Goal: Task Accomplishment & Management: Use online tool/utility

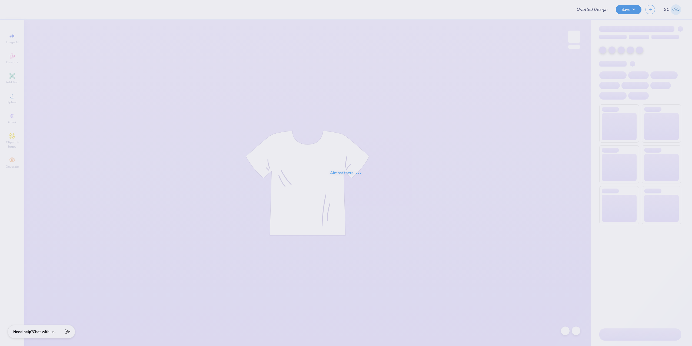
type input "KKG Parents Weekend Shirt '25"
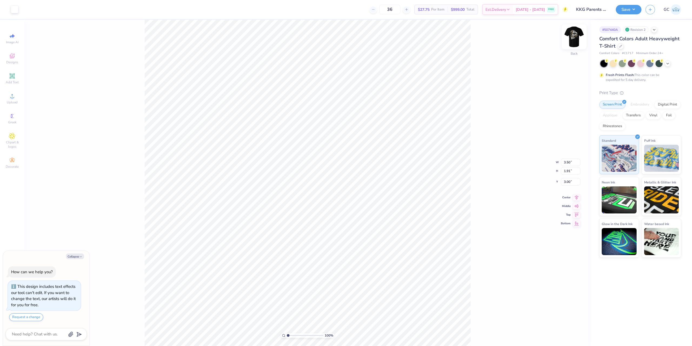
click at [574, 33] on img at bounding box center [575, 37] width 22 height 22
type textarea "x"
type input "1.82266588284093"
type textarea "x"
type input "1.82266588284093"
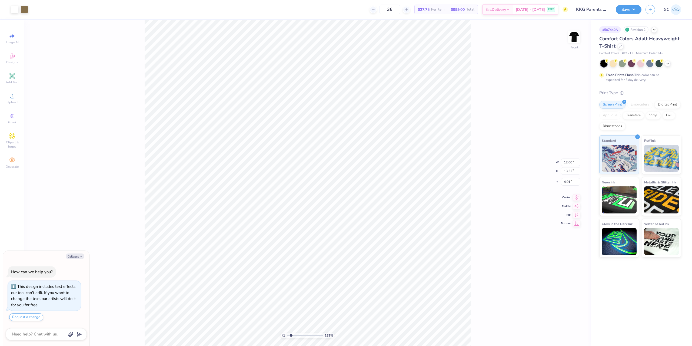
type textarea "x"
type input "1.82266588284093"
type textarea "x"
type input "1.82266588284093"
type textarea "x"
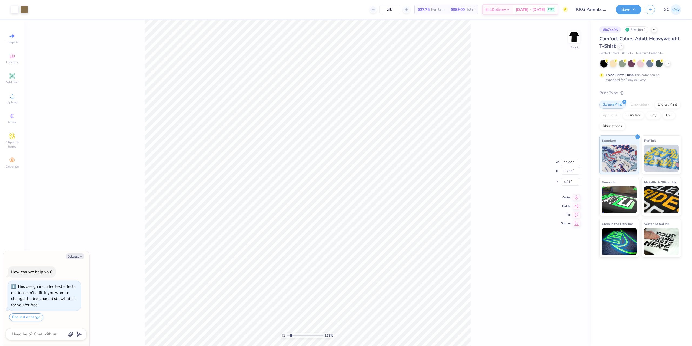
type input "1.82266588284093"
type textarea "x"
type input "1.82266588284093"
type textarea "x"
type input "1.82266588284093"
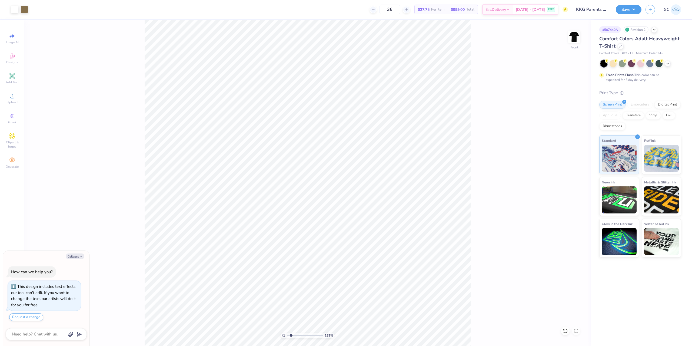
type textarea "x"
type input "1.22152498603932"
type textarea "x"
type input "1.22152498603932"
type textarea "x"
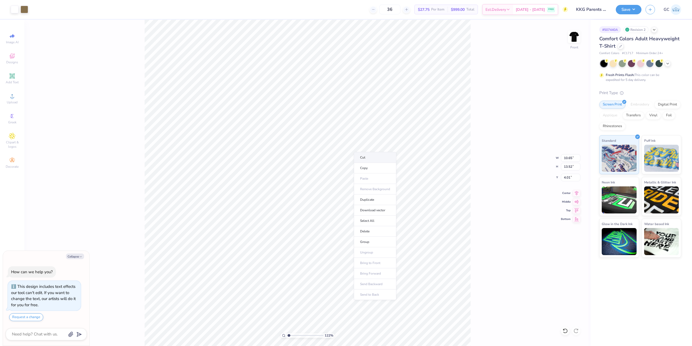
type input "1.22152498603932"
type textarea "x"
type input "1.22152498603932"
type textarea "x"
type input "1.22152498603932"
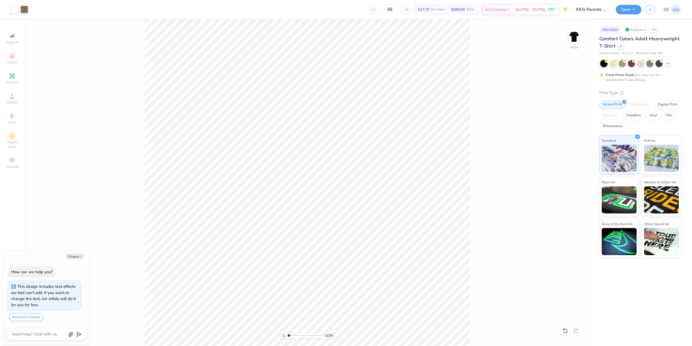
type textarea "x"
type input "1.22152498603932"
click at [362, 285] on li "Group" at bounding box center [365, 286] width 42 height 11
type textarea "x"
type input "1.22152498603932"
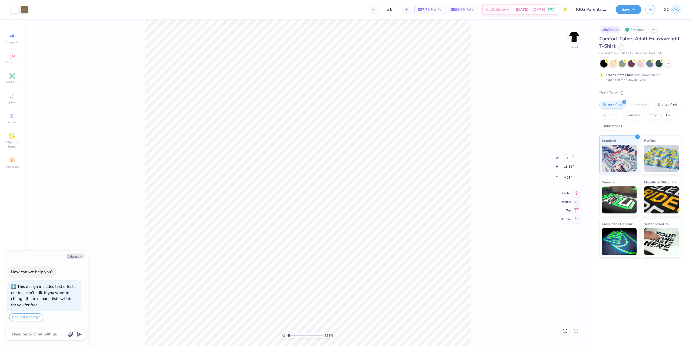
type textarea "x"
type input "1.22152498603932"
drag, startPoint x: 563, startPoint y: 158, endPoint x: 576, endPoint y: 158, distance: 12.7
click at [576, 158] on input "10.65" at bounding box center [570, 158] width 19 height 8
type input "12"
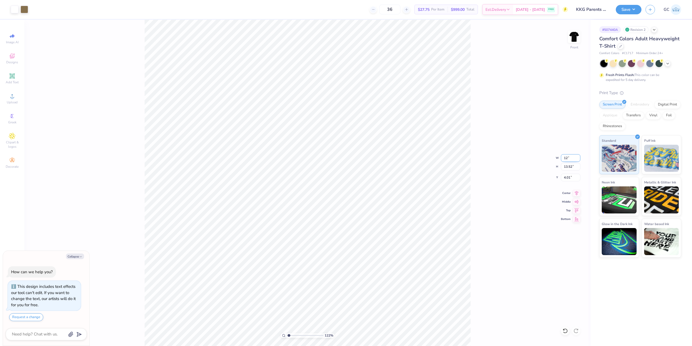
type textarea "x"
type input "1.22152498603932"
type input "12.00"
type input "15.24"
drag, startPoint x: 564, startPoint y: 177, endPoint x: 575, endPoint y: 177, distance: 11.4
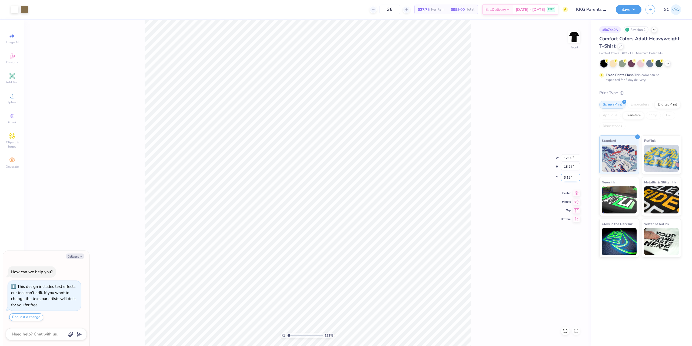
click at [575, 177] on input "3.15" at bounding box center [570, 178] width 19 height 8
type input "4"
type textarea "x"
type input "1.22152498603932"
type textarea "x"
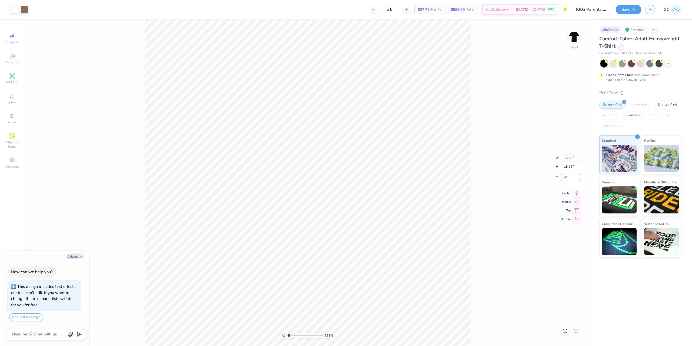
type input "1.22152498603932"
type input "4.00"
click at [577, 192] on icon at bounding box center [577, 192] width 8 height 6
type textarea "x"
type input "1.22152498603932"
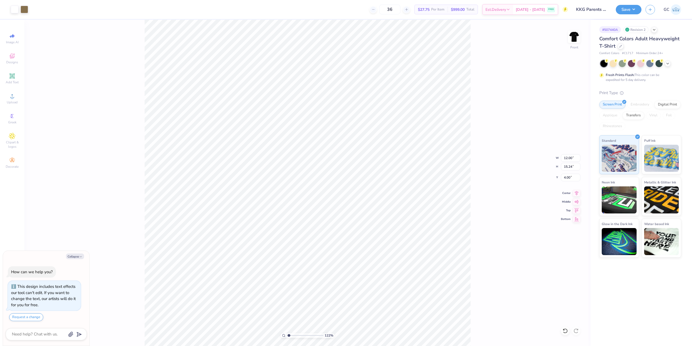
click at [483, 197] on div "122 % Front W 12.00 12.00 " H 15.24 15.24 " Y 4.00 4.00 " Center Middle Top Bot…" at bounding box center [307, 183] width 567 height 326
type textarea "x"
type input "1.22152498603932"
click at [577, 35] on img at bounding box center [575, 37] width 22 height 22
type textarea "x"
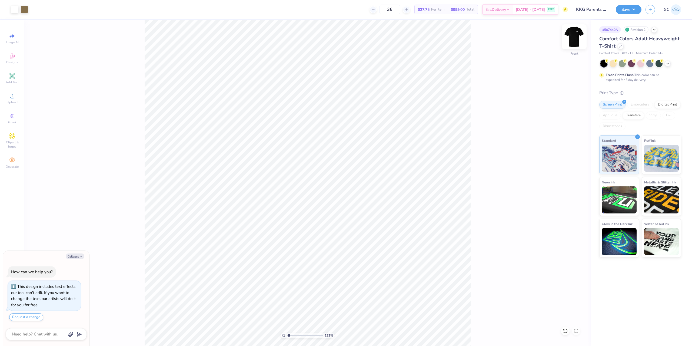
type input "1.22152498603932"
type textarea "x"
type input "1.22152498603932"
type textarea "x"
type input "1.22152498603932"
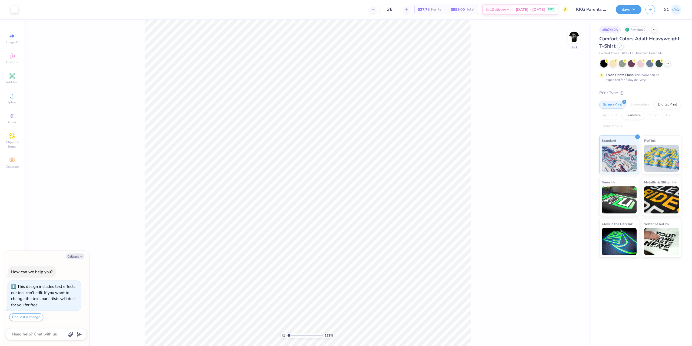
click at [296, 160] on div "122 % Back" at bounding box center [307, 183] width 567 height 326
type textarea "x"
type input "1.22152498603932"
type textarea "x"
type input "1.22152498603932"
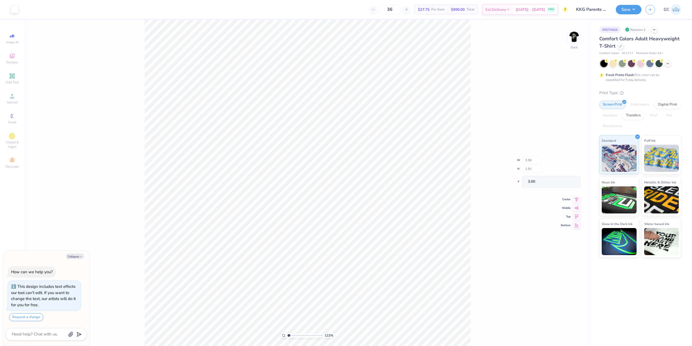
type textarea "x"
type input "1.22152498603932"
type textarea "x"
type input "1.22152498603932"
click at [572, 38] on img at bounding box center [575, 37] width 22 height 22
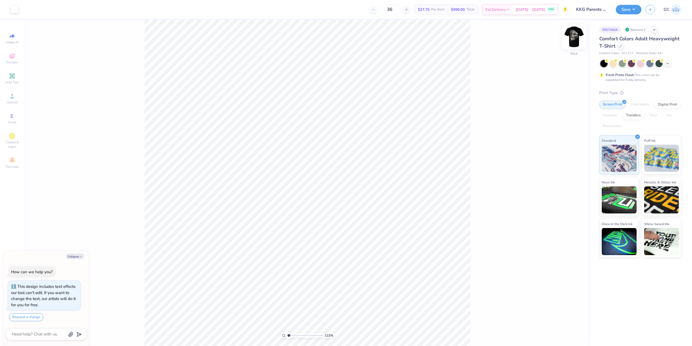
type textarea "x"
type input "1.22152498603932"
type textarea "x"
type input "1.22152498603932"
type textarea "x"
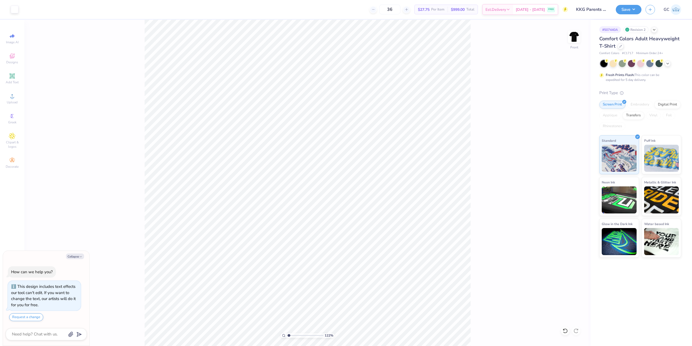
type input "1.22152498603932"
click at [225, 275] on div "122 % Front" at bounding box center [307, 183] width 567 height 326
click at [628, 12] on button "Save" at bounding box center [629, 8] width 26 height 9
type textarea "x"
type input "1.22152498603932"
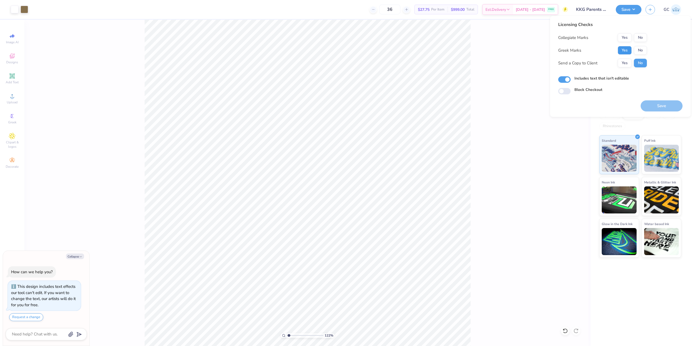
click at [629, 50] on button "Yes" at bounding box center [625, 50] width 14 height 9
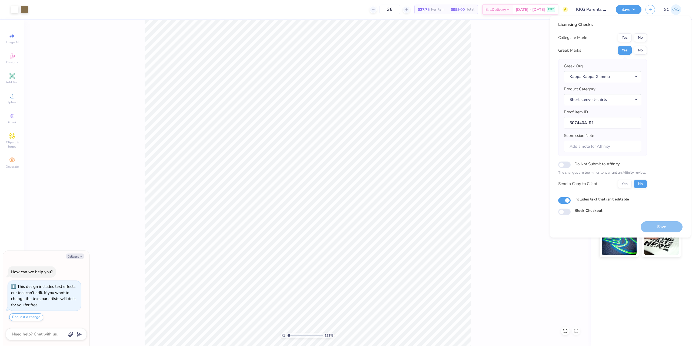
click at [643, 40] on button "No" at bounding box center [640, 37] width 13 height 9
type textarea "x"
type input "1.22152498603932"
click at [662, 228] on button "Save" at bounding box center [662, 226] width 42 height 11
type textarea "x"
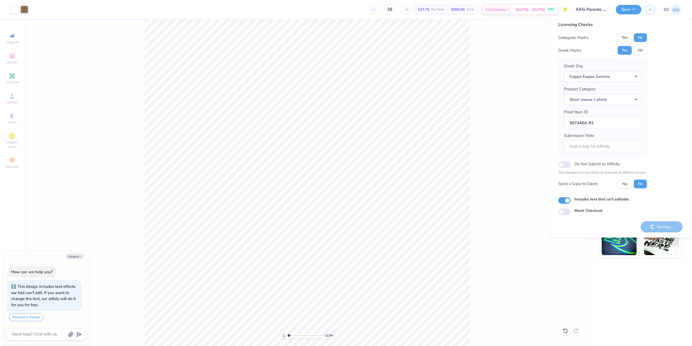
type input "1.22152498603932"
type textarea "x"
type input "1.22152498603932"
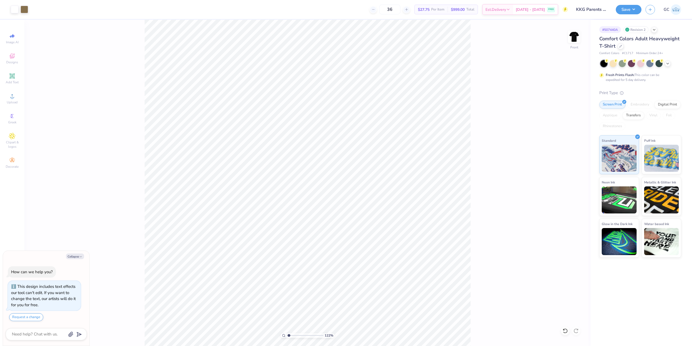
type textarea "x"
type input "1.22152498603932"
type textarea "x"
type input "1.22152498603932"
drag, startPoint x: 562, startPoint y: 167, endPoint x: 577, endPoint y: 168, distance: 14.9
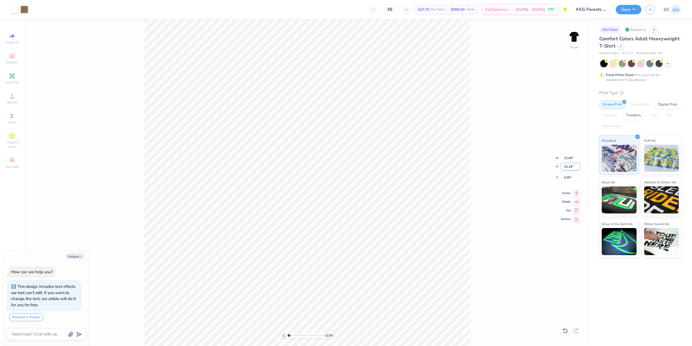
click at [577, 168] on input "15.24" at bounding box center [570, 167] width 19 height 8
type input "15"
type textarea "x"
type input "1.22152498603932"
type input "11.81"
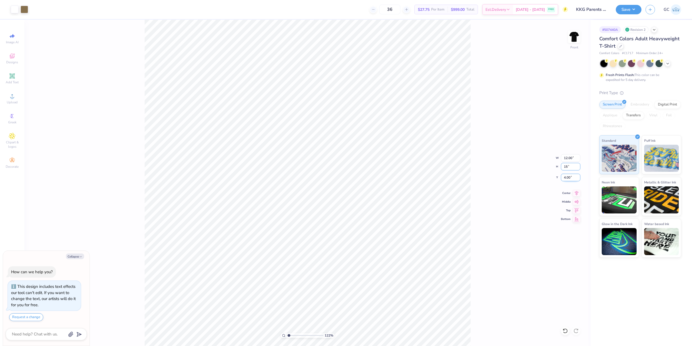
type input "15.00"
type input "4.12"
drag, startPoint x: 573, startPoint y: 178, endPoint x: 558, endPoint y: 178, distance: 14.3
click at [558, 178] on div "122 % Front W 11.81 11.81 " H 15.00 15.00 " Y 4.12 4.12 " Center Middle Top Bot…" at bounding box center [307, 183] width 567 height 326
type textarea "x"
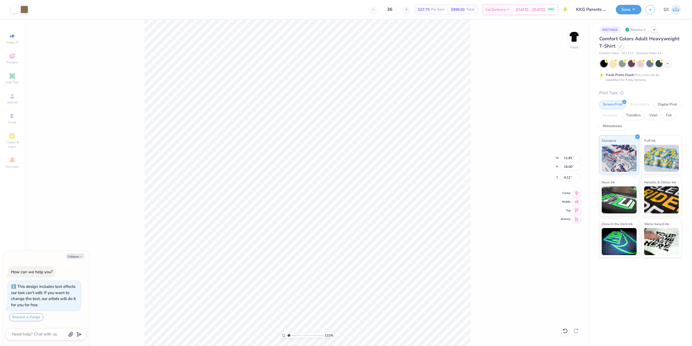
type input "1.22152498603932"
type textarea "x"
type input "1.22152498603932"
drag, startPoint x: 562, startPoint y: 178, endPoint x: 573, endPoint y: 178, distance: 10.3
click at [573, 178] on input "4.12" at bounding box center [570, 178] width 19 height 8
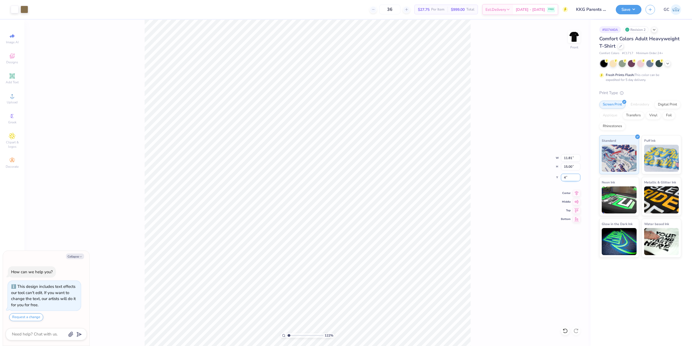
type input "4"
type textarea "x"
type input "1.22152498603932"
type input "4.00"
drag, startPoint x: 491, startPoint y: 188, endPoint x: 484, endPoint y: 144, distance: 44.3
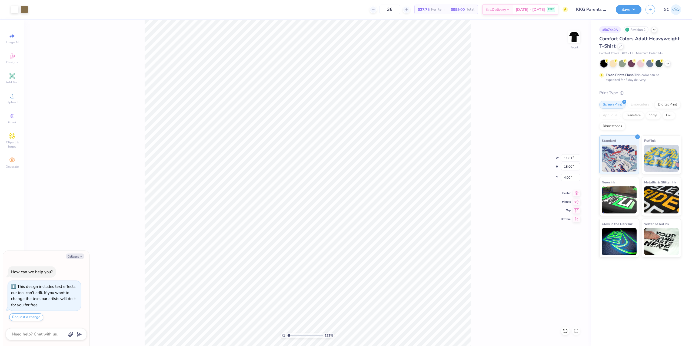
click at [490, 187] on div "122 % Front W 11.81 11.81 " H 15.00 15.00 " Y 4.00 4.00 " Center Middle Top Bot…" at bounding box center [307, 183] width 567 height 326
type textarea "x"
type input "1.22152498603932"
type textarea "x"
type input "1.22152498603932"
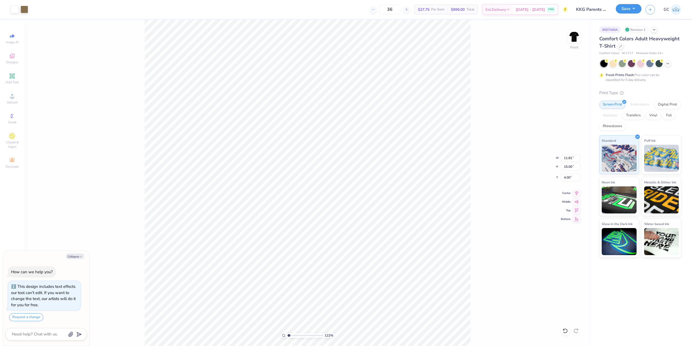
click at [633, 11] on button "Save" at bounding box center [629, 8] width 26 height 9
type textarea "x"
type input "1.22152498603932"
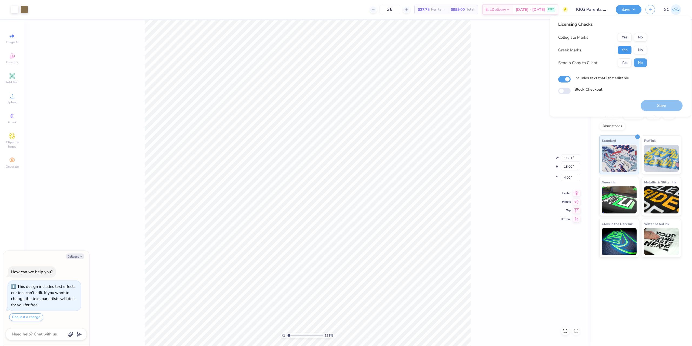
click at [625, 50] on button "Yes" at bounding box center [625, 50] width 14 height 9
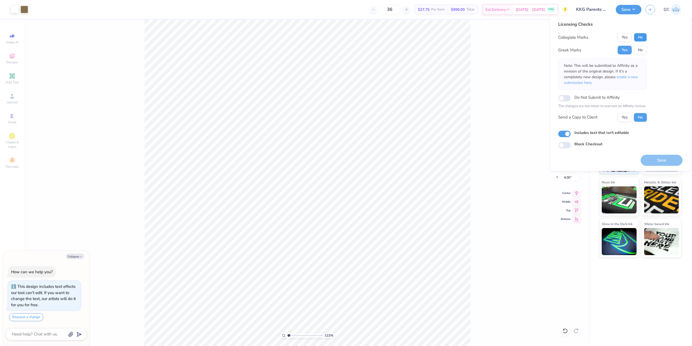
click at [644, 36] on button "No" at bounding box center [640, 37] width 13 height 9
type textarea "x"
type input "1.22152498603932"
click at [669, 160] on button "Save" at bounding box center [662, 160] width 42 height 11
type textarea "x"
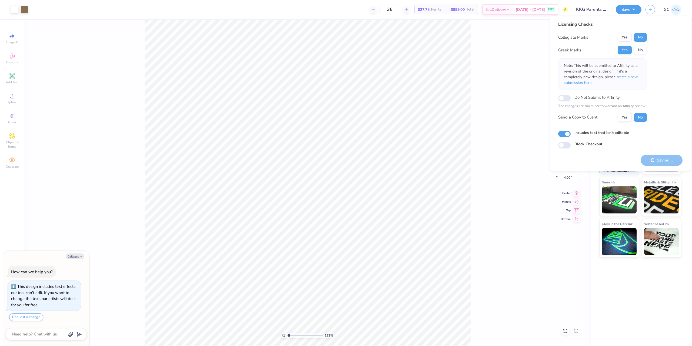
type input "1.22152498603932"
type textarea "x"
type input "1.22152498603932"
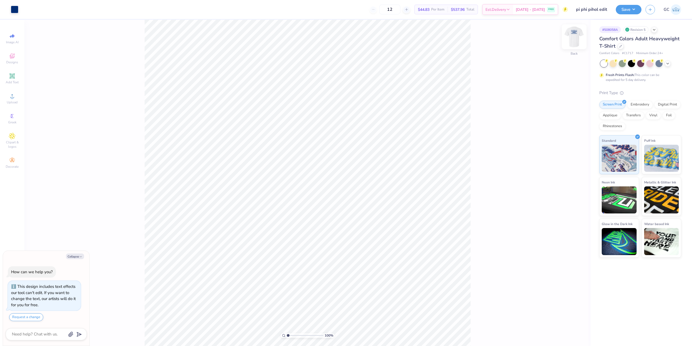
click at [578, 38] on img at bounding box center [575, 37] width 22 height 22
type textarea "x"
type input "2.22643191709162"
type textarea "x"
type input "1.49212329151837"
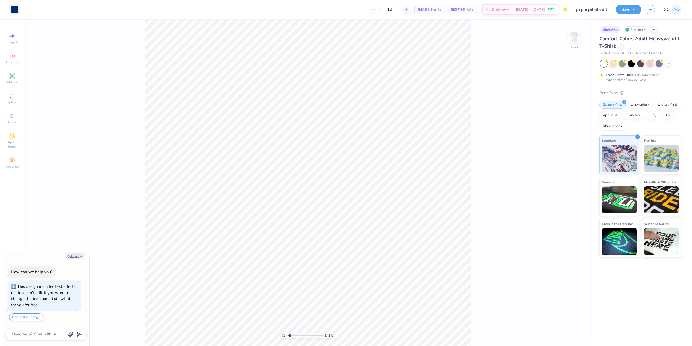
type textarea "x"
type input "1.49212329151837"
type textarea "x"
type input "1.49212329151837"
type textarea "x"
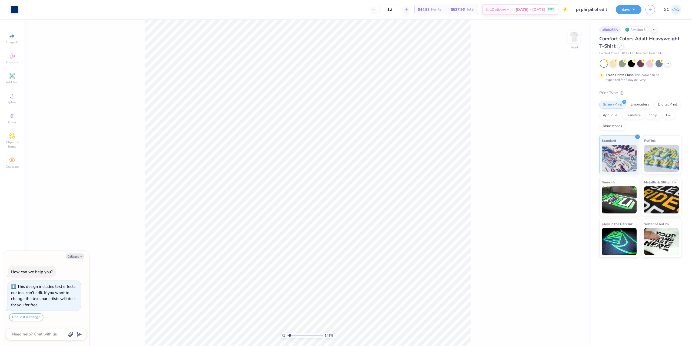
type input "1.49212329151837"
type textarea "x"
type input "1.49212329151837"
type textarea "x"
type input "1.49212329151837"
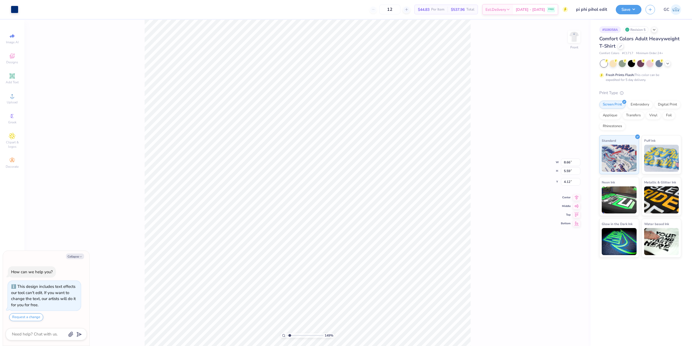
type textarea "x"
type input "1.49212329151837"
click at [14, 101] on span "Upload" at bounding box center [12, 102] width 11 height 4
type textarea "x"
type input "1.49212329151837"
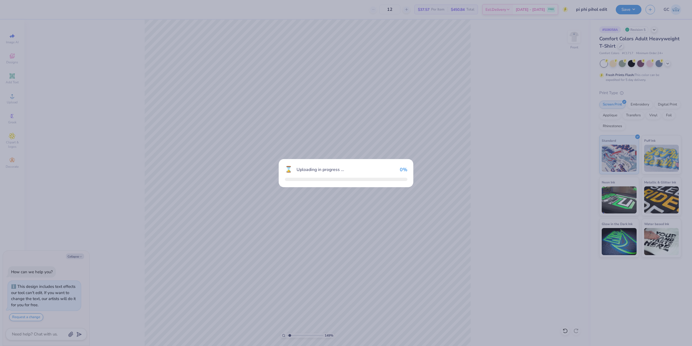
type textarea "x"
type input "1.49212329151837"
type textarea "x"
type input "1.49212329151837"
type textarea "x"
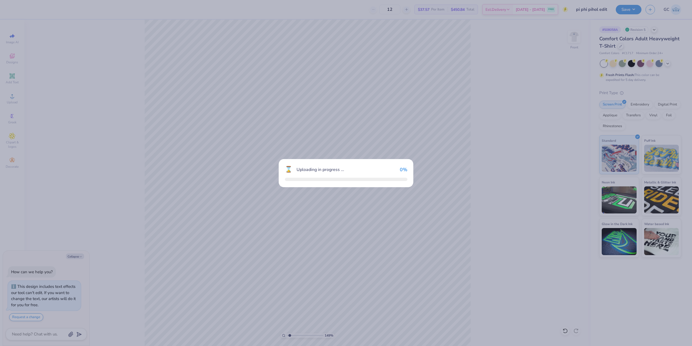
type input "1.49212329151837"
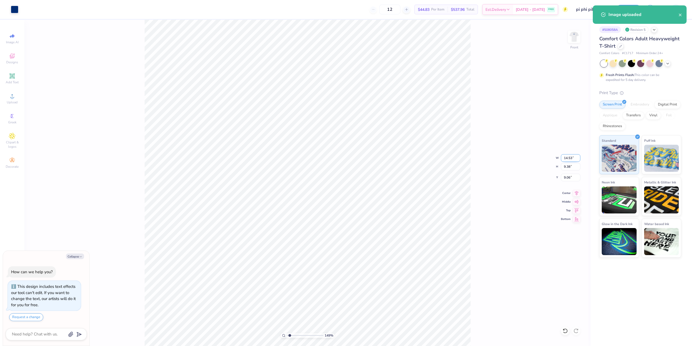
drag, startPoint x: 563, startPoint y: 158, endPoint x: 574, endPoint y: 158, distance: 11.6
click at [574, 158] on input "14.53" at bounding box center [570, 158] width 19 height 8
type input "12"
type textarea "x"
type input "1.49212329151837"
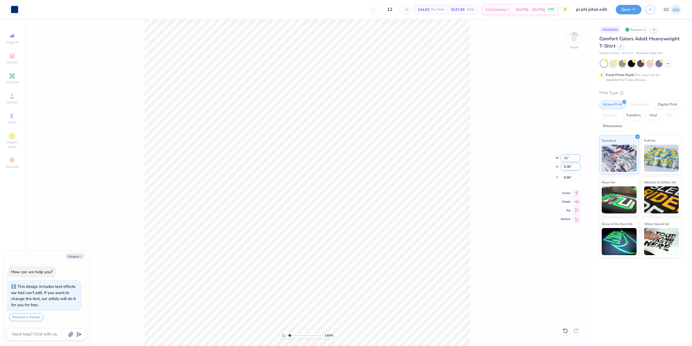
type input "12.00"
type input "7.75"
drag, startPoint x: 572, startPoint y: 176, endPoint x: 561, endPoint y: 177, distance: 10.3
click at [561, 177] on input "9.88" at bounding box center [570, 178] width 19 height 8
type input "3"
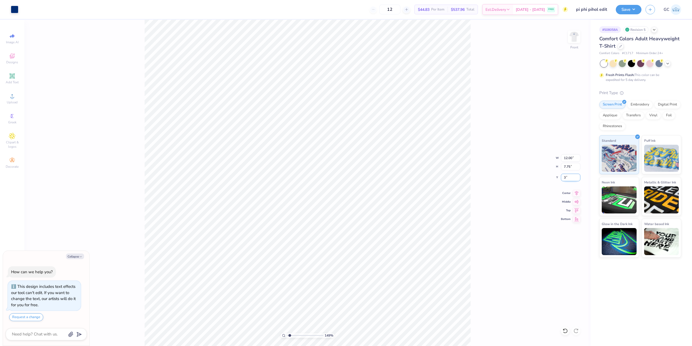
type textarea "x"
type input "1.49212329151837"
type input "3.00"
type textarea "x"
type input "1.49212329151837"
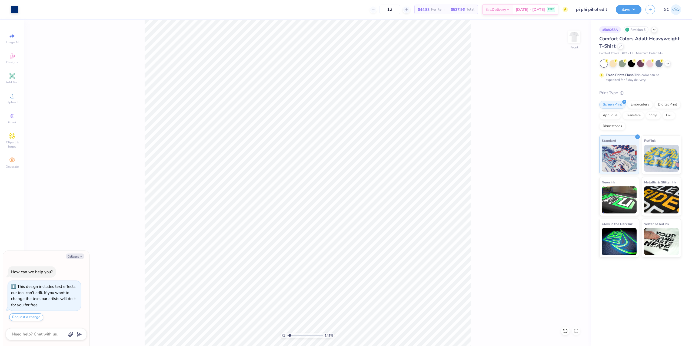
type textarea "x"
type input "1.49212329151837"
click at [577, 194] on icon at bounding box center [577, 192] width 4 height 5
type textarea "x"
type input "1.49212329151837"
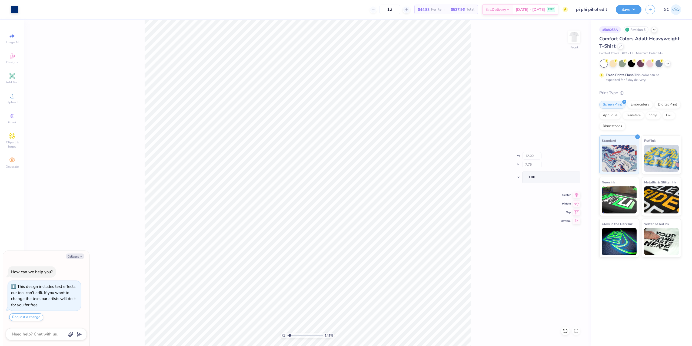
type textarea "x"
type input "1"
type textarea "x"
type input "1.35006143669128"
type textarea "x"
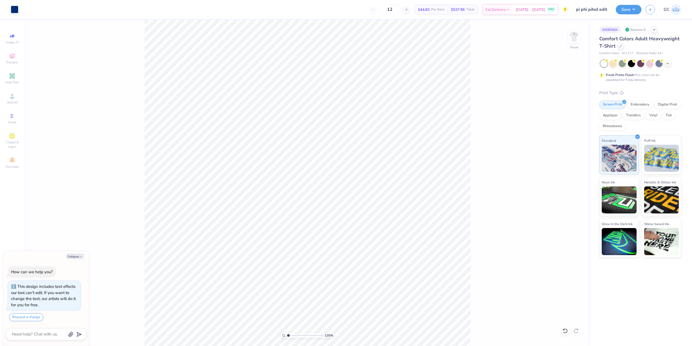
type input "1"
click at [573, 43] on div at bounding box center [574, 36] width 25 height 25
click at [638, 12] on button "Save" at bounding box center [629, 8] width 26 height 9
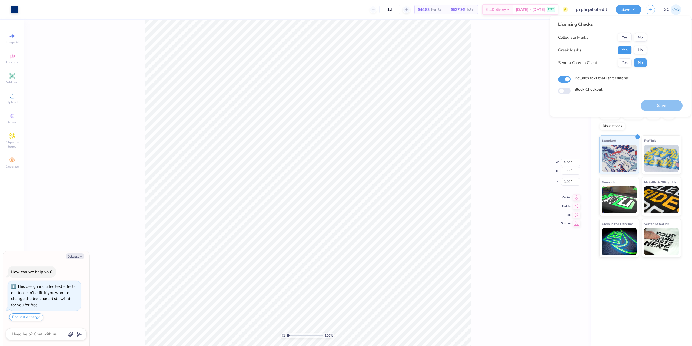
click at [627, 49] on button "Yes" at bounding box center [625, 50] width 14 height 9
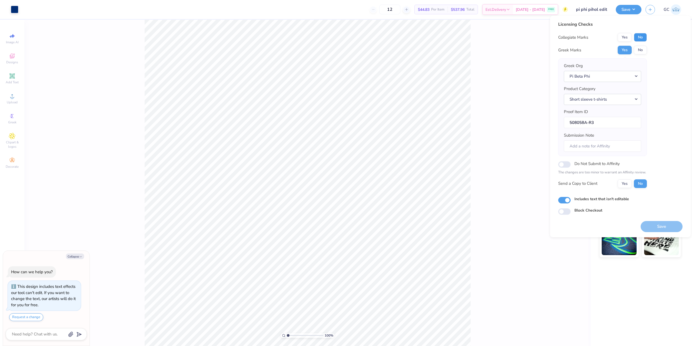
click at [642, 35] on button "No" at bounding box center [640, 37] width 13 height 9
click at [657, 222] on button "Save" at bounding box center [662, 226] width 42 height 11
type textarea "x"
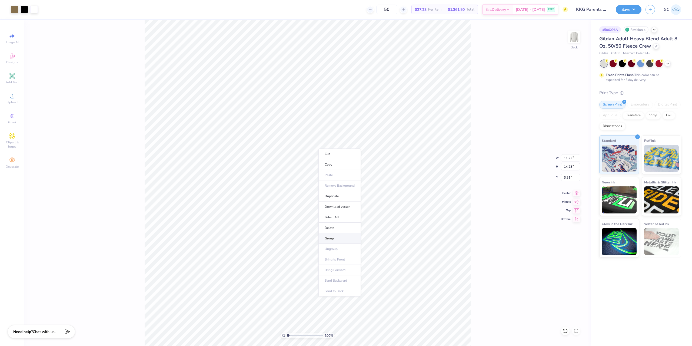
click at [339, 238] on li "Group" at bounding box center [340, 238] width 42 height 11
click at [369, 211] on li "Download vector" at bounding box center [367, 212] width 42 height 11
type input "1"
drag, startPoint x: 565, startPoint y: 166, endPoint x: 577, endPoint y: 164, distance: 11.7
click at [577, 164] on input "14.23" at bounding box center [570, 167] width 19 height 8
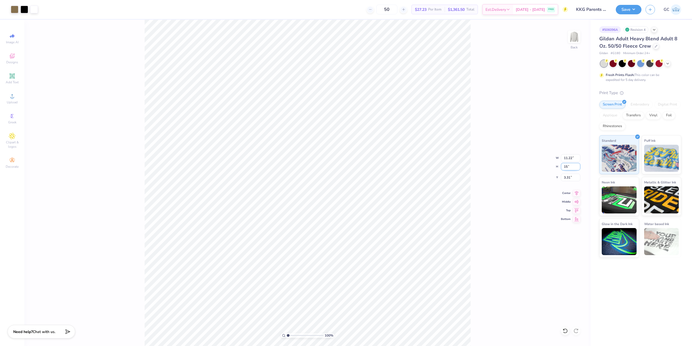
type input "15"
type input "11.82"
type input "15.00"
type input "3.00"
click at [624, 8] on button "Save" at bounding box center [629, 8] width 26 height 9
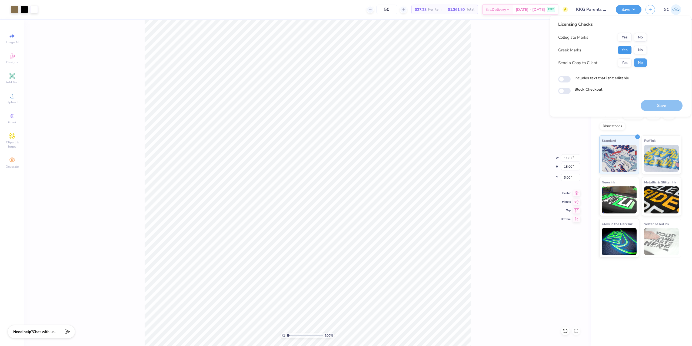
click at [622, 50] on button "Yes" at bounding box center [625, 50] width 14 height 9
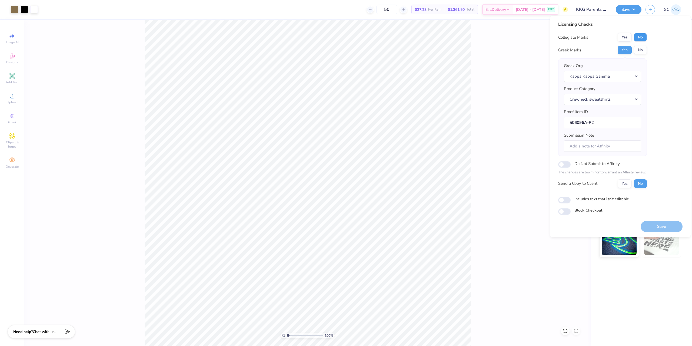
click at [640, 38] on button "No" at bounding box center [640, 37] width 13 height 9
click at [662, 226] on button "Save" at bounding box center [662, 226] width 42 height 11
